Goal: Check status: Check status

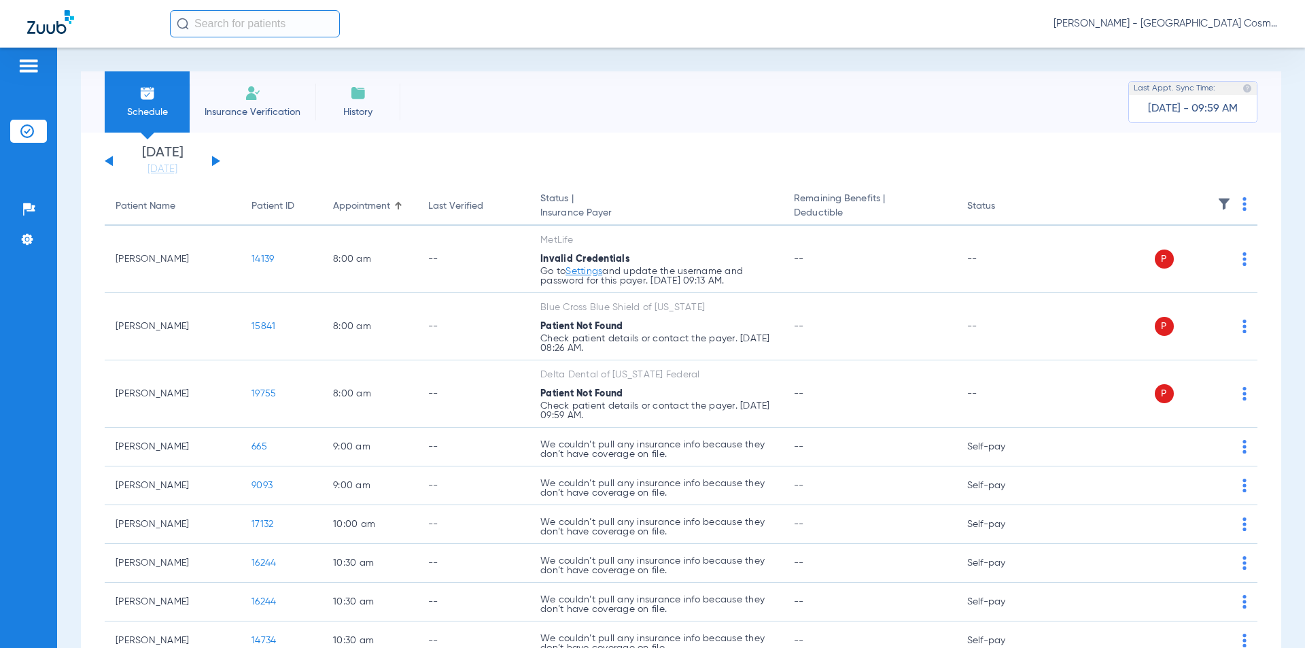
click at [279, 111] on span "Insurance Verification" at bounding box center [252, 112] width 105 height 14
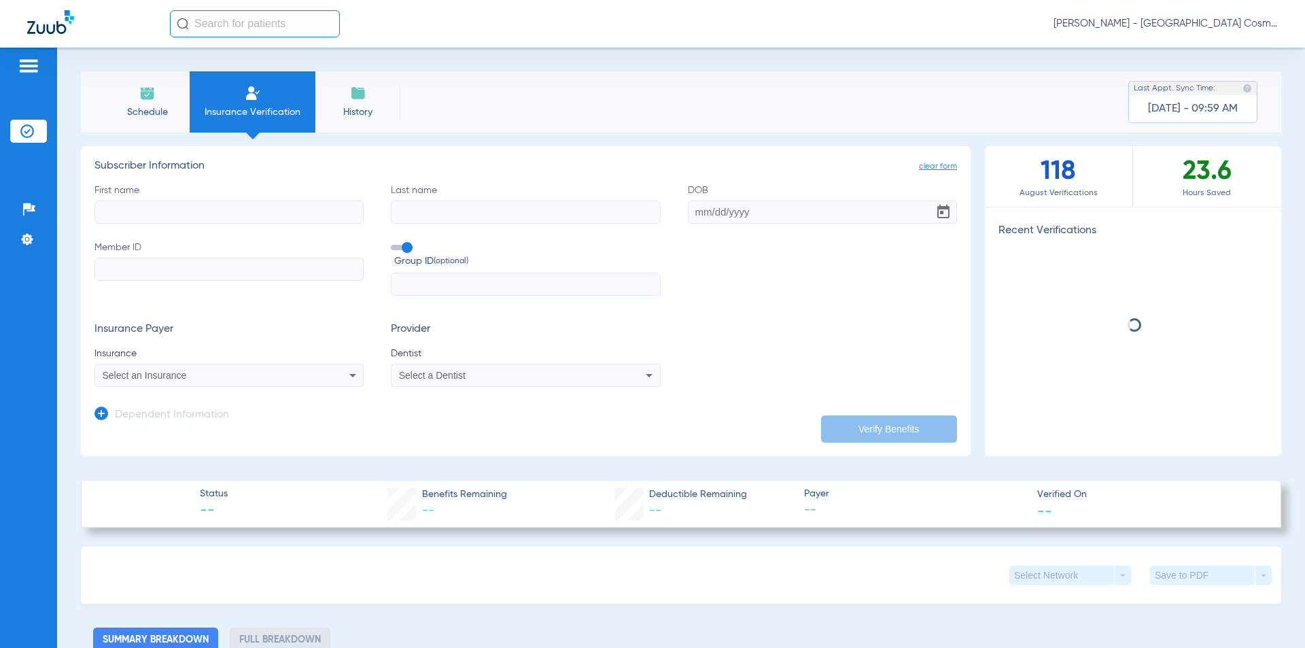
click at [243, 216] on input "First name" at bounding box center [228, 212] width 269 height 23
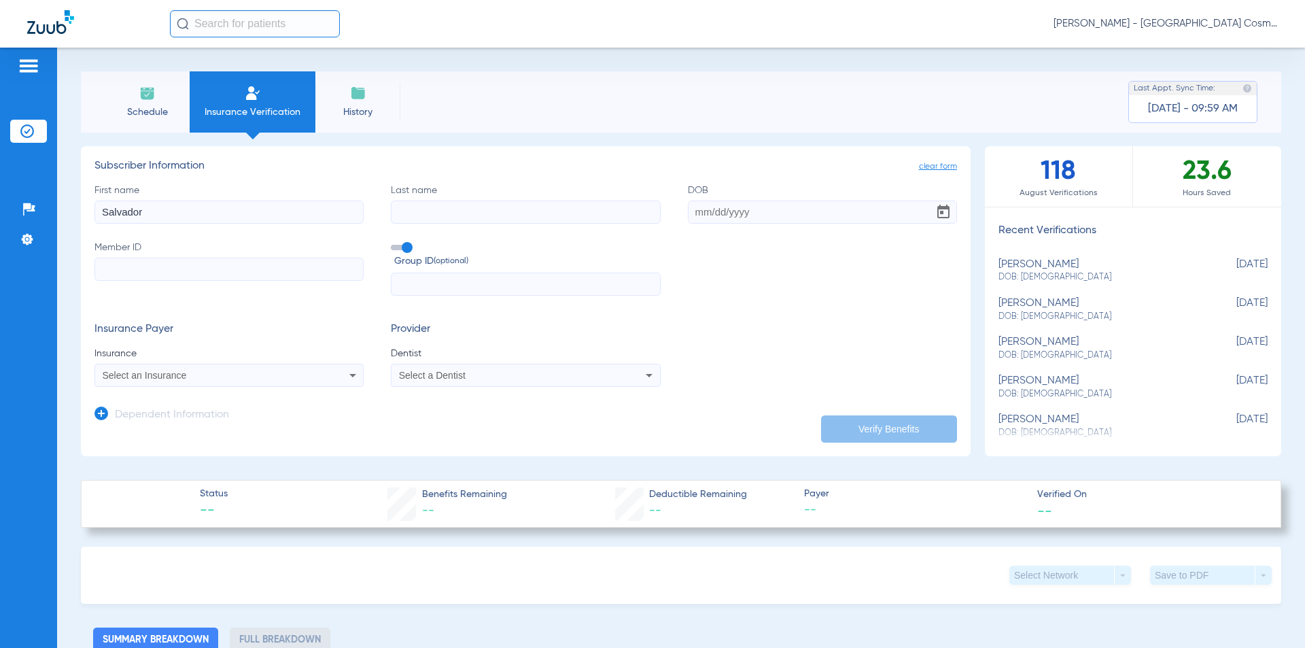
type input "Salvador"
type input "[PERSON_NAME]"
type input "[DATE]"
click at [225, 263] on input "Member ID" at bounding box center [228, 269] width 269 height 23
type input "620162762"
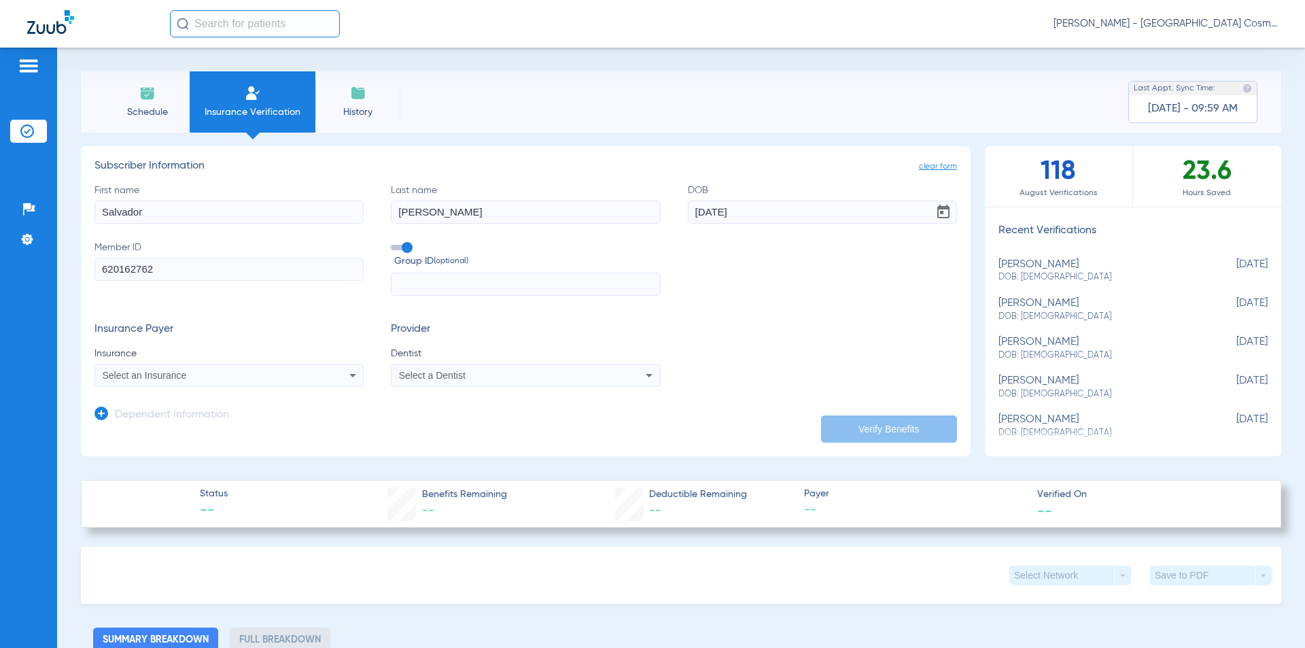
click at [313, 372] on div "Select an Insurance" at bounding box center [229, 375] width 268 height 16
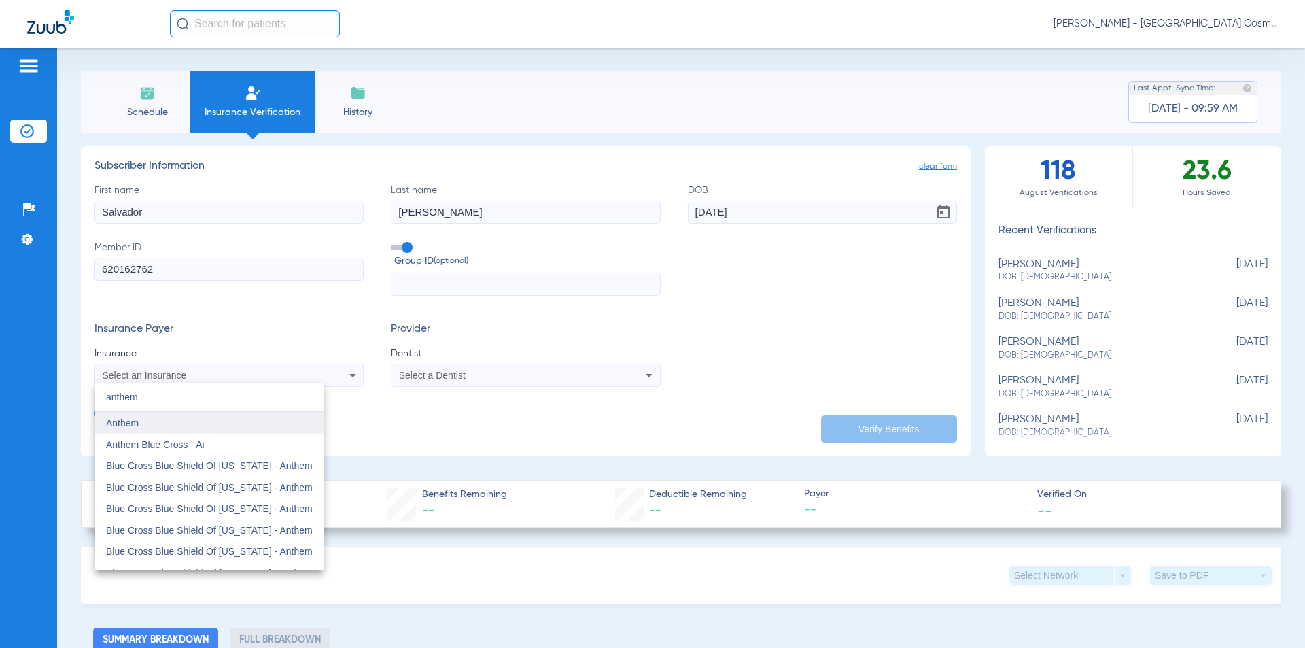
type input "anthem"
click at [140, 421] on mat-option "Anthem" at bounding box center [209, 423] width 228 height 22
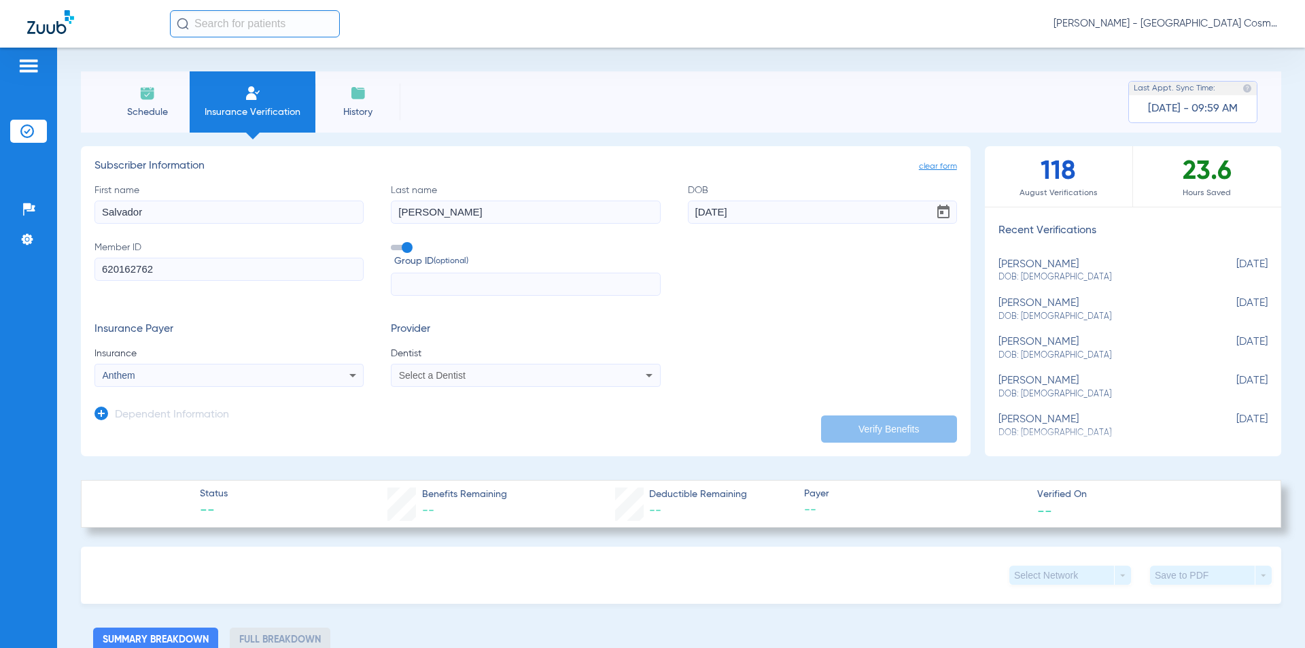
click at [559, 360] on span "Dentist" at bounding box center [525, 354] width 269 height 14
click at [561, 377] on div "Select a Dentist" at bounding box center [500, 376] width 203 height 10
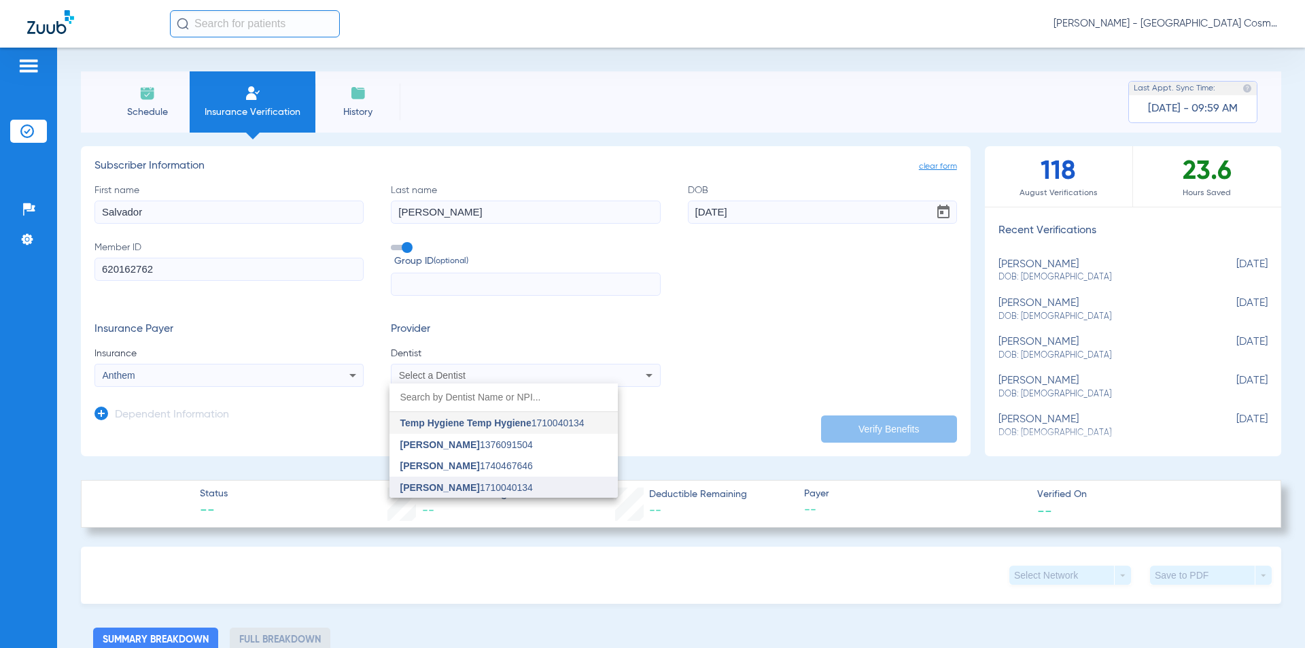
click at [480, 488] on span "[PERSON_NAME]" at bounding box center [440, 487] width 80 height 11
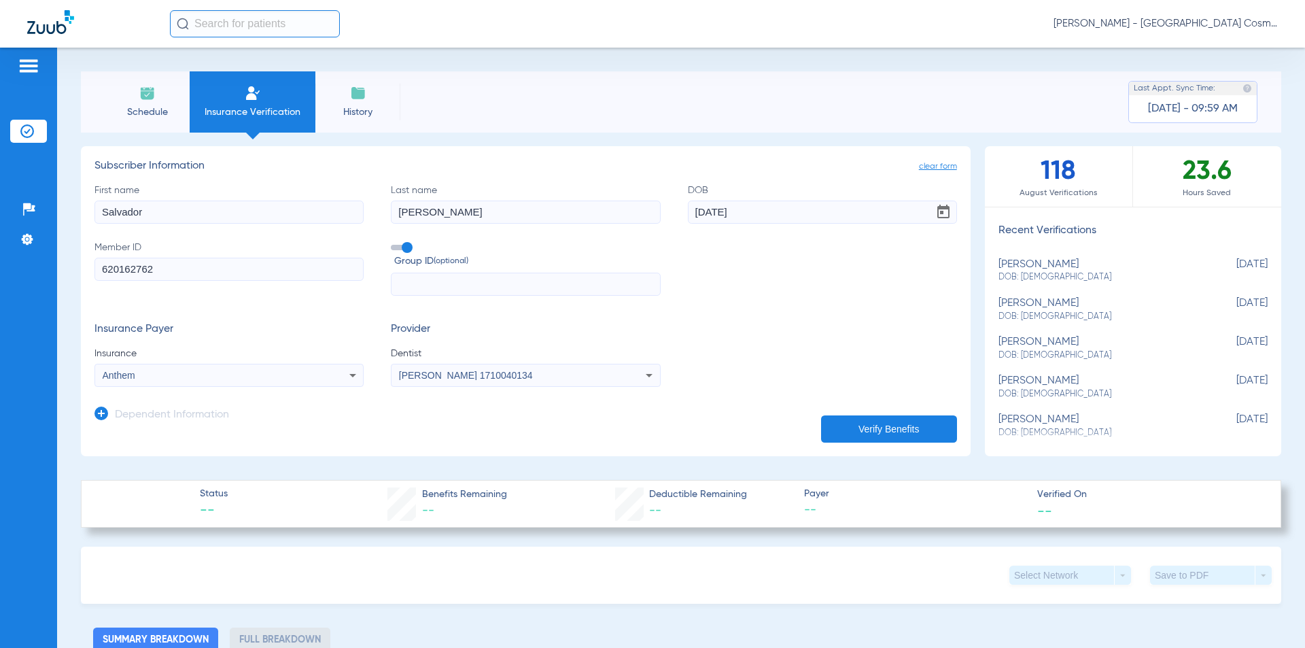
click at [862, 440] on button "Verify Benefits" at bounding box center [889, 428] width 136 height 27
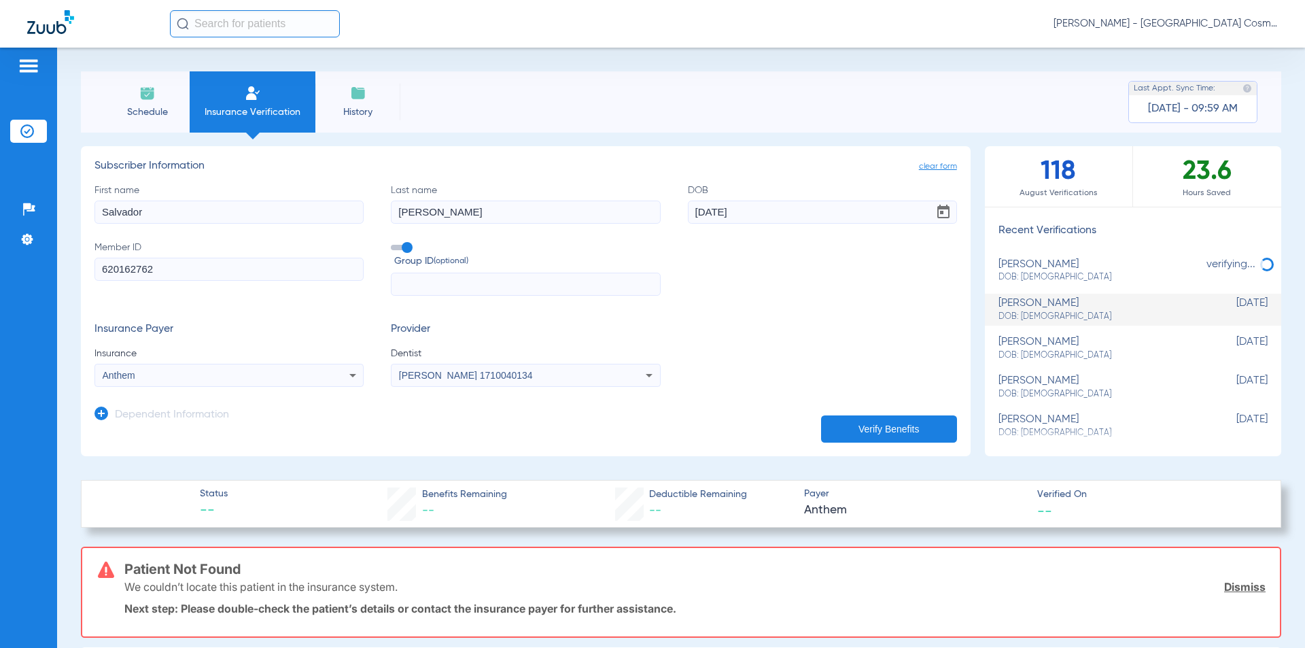
click at [699, 351] on div "Insurance Payer Insurance Anthem Provider Dentist [PERSON_NAME] 1710040134" at bounding box center [525, 355] width 863 height 64
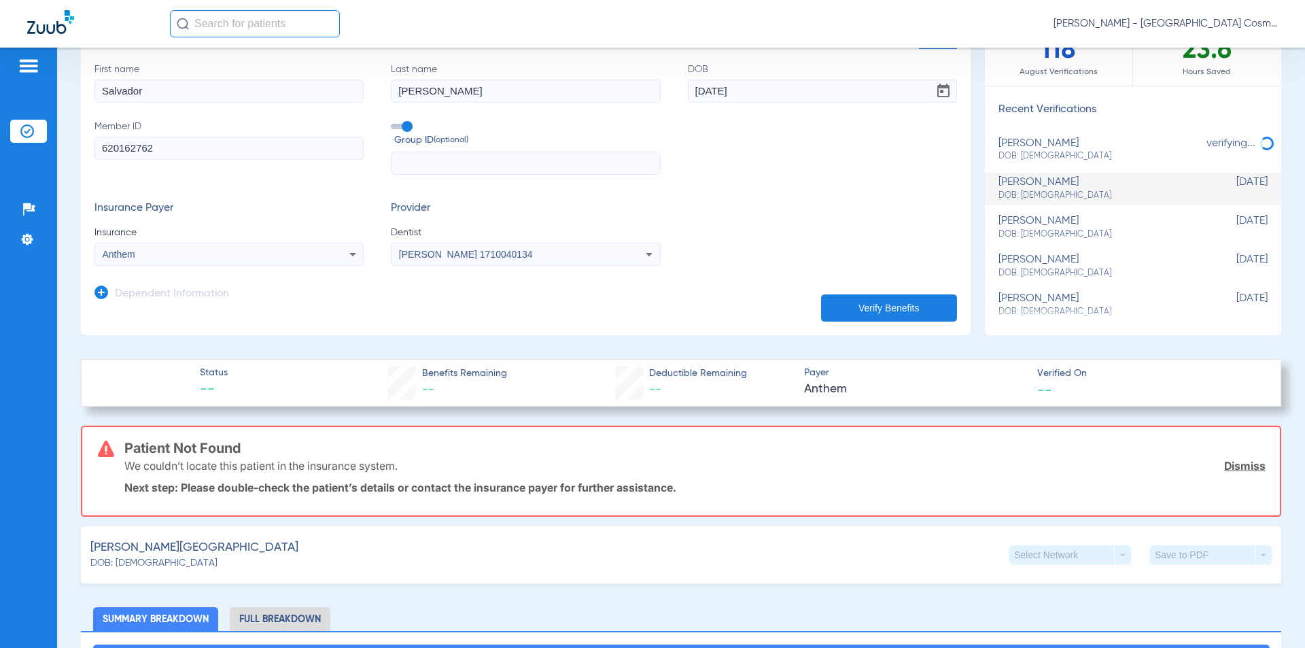
scroll to position [136, 0]
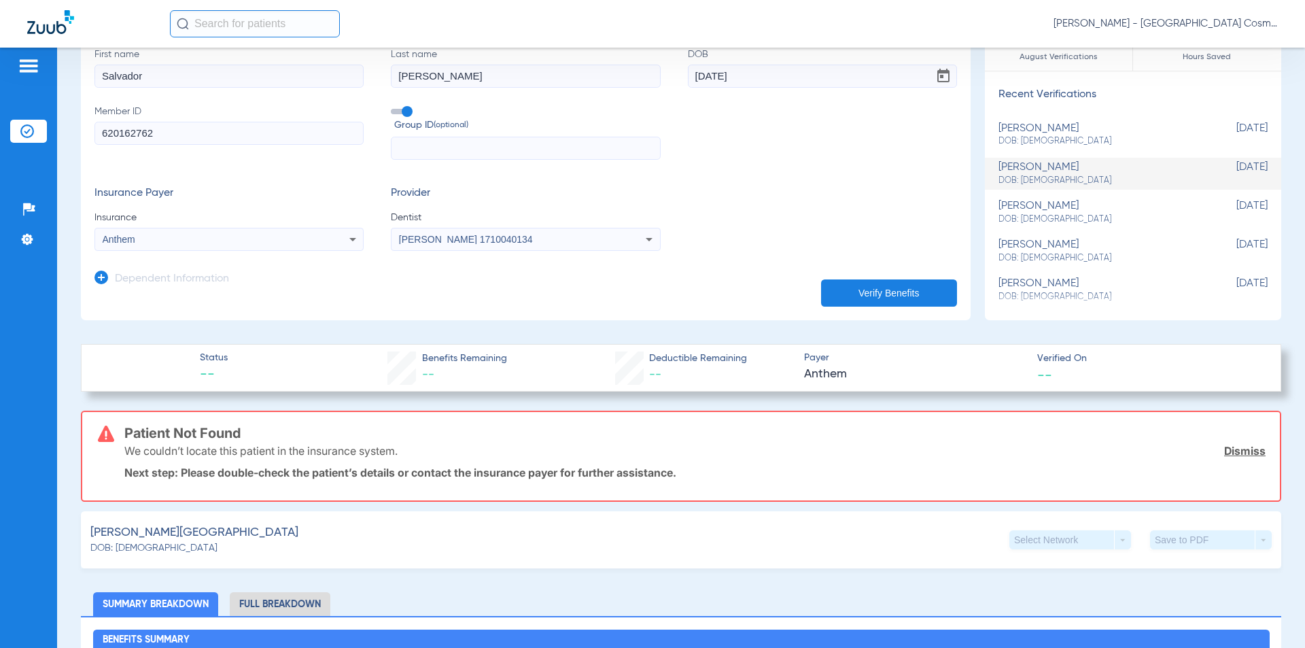
drag, startPoint x: 301, startPoint y: 441, endPoint x: 148, endPoint y: 443, distance: 153.7
click at [148, 443] on div "Patient Not Found We couldn’t locate this patient in the insurance system. Dism…" at bounding box center [681, 456] width 1201 height 91
click at [292, 449] on p "We couldn’t locate this patient in the insurance system." at bounding box center [260, 451] width 273 height 14
click at [497, 456] on div "We couldn’t locate this patient in the insurance system. Dismiss" at bounding box center [694, 450] width 1141 height 35
drag, startPoint x: 720, startPoint y: 475, endPoint x: 137, endPoint y: 424, distance: 584.8
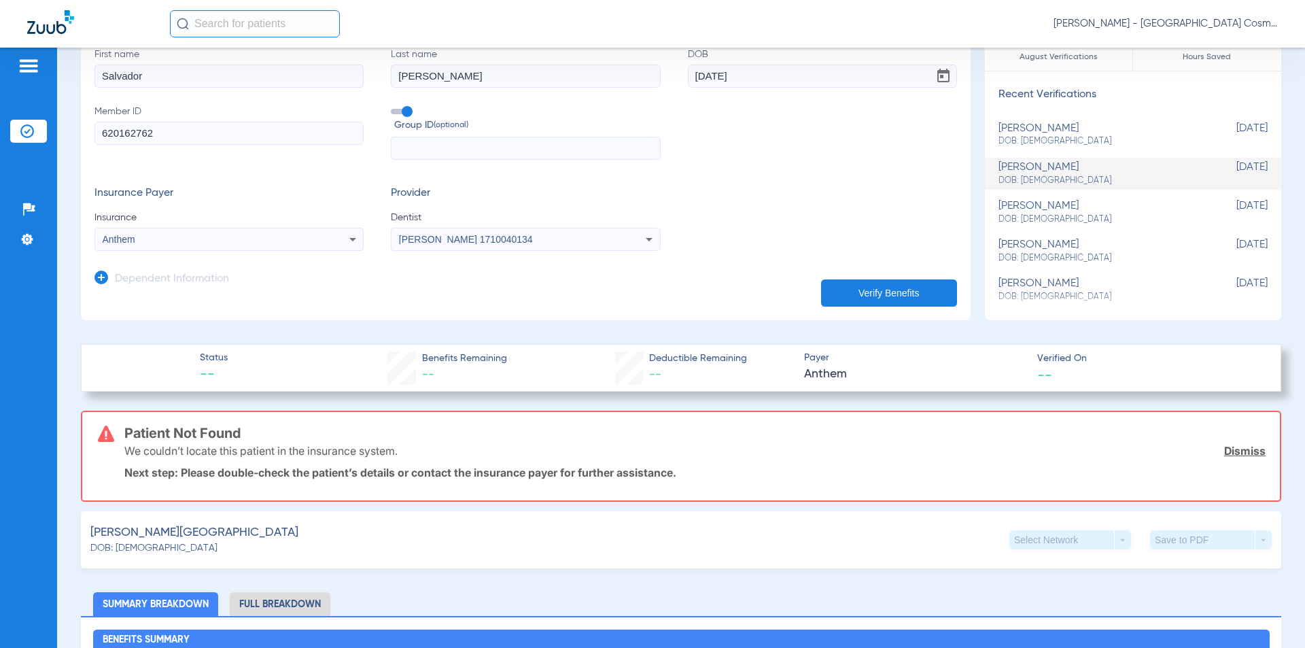
click at [137, 424] on div "Patient Not Found We couldn’t locate this patient in the insurance system. Dism…" at bounding box center [681, 456] width 1201 height 91
click at [254, 427] on h3 "Patient Not Found" at bounding box center [694, 433] width 1141 height 14
click at [392, 448] on p "We couldn’t locate this patient in the insurance system." at bounding box center [260, 451] width 273 height 14
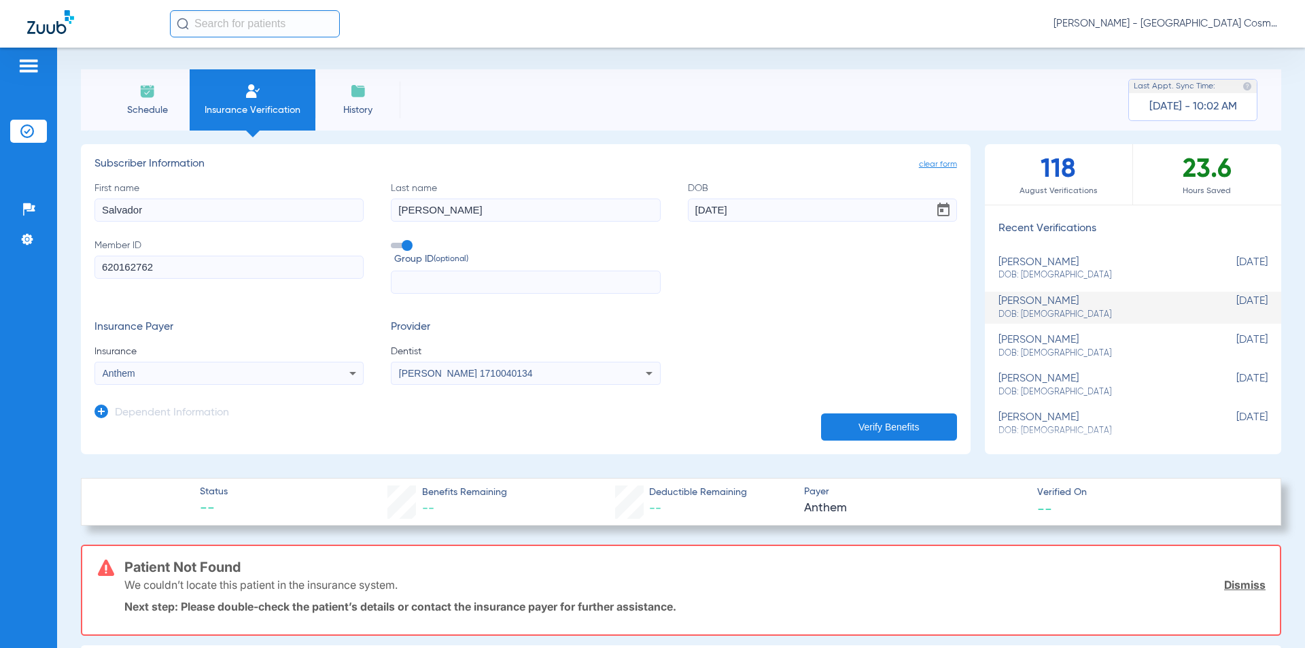
scroll to position [0, 0]
